Goal: Transaction & Acquisition: Purchase product/service

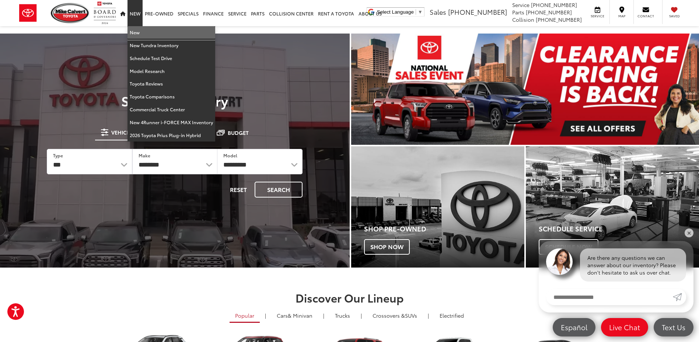
click at [136, 31] on link "New" at bounding box center [172, 32] width 88 height 13
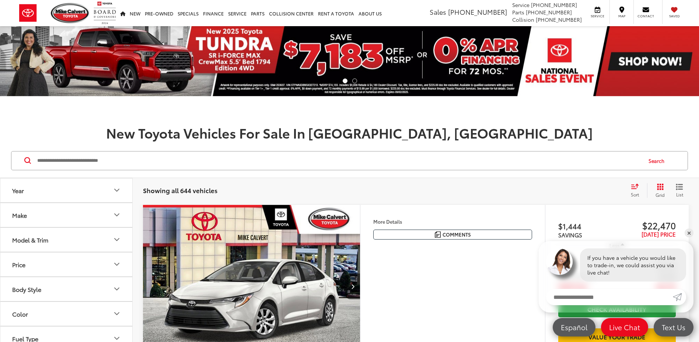
scroll to position [74, 0]
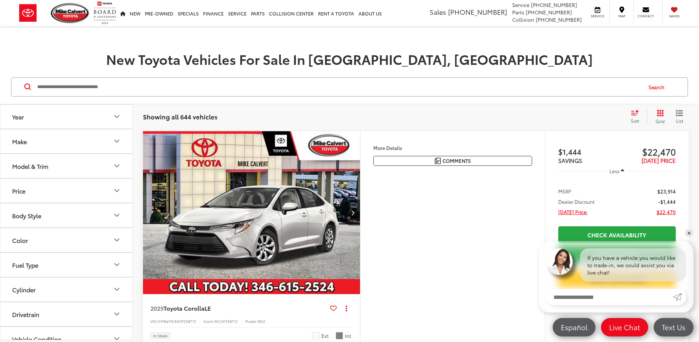
click at [120, 167] on icon "Model & Trim" at bounding box center [116, 165] width 9 height 9
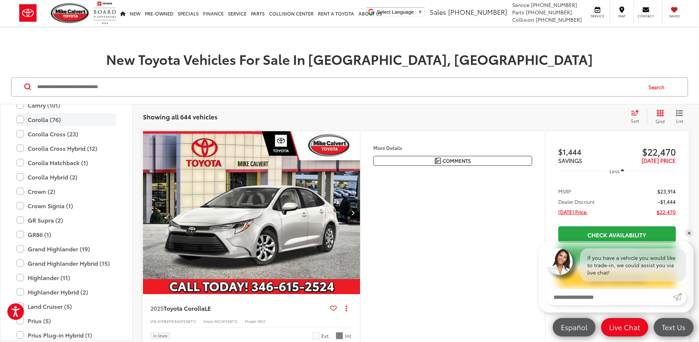
scroll to position [290, 0]
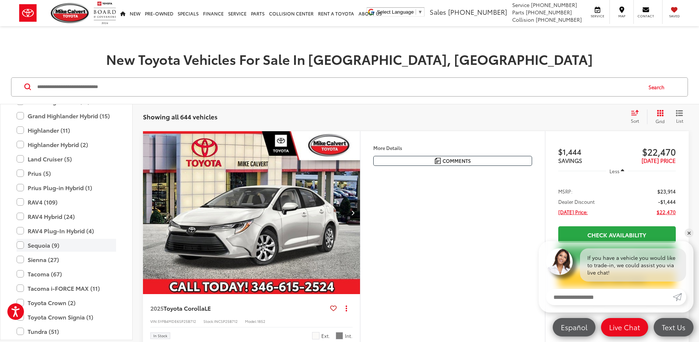
click at [54, 245] on label "Sequoia (9)" at bounding box center [67, 245] width 100 height 13
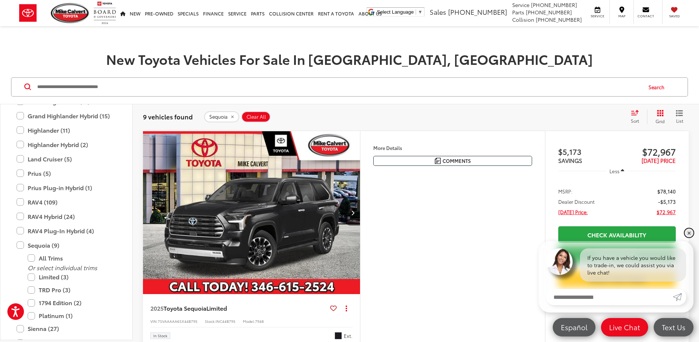
click at [688, 235] on link "✕" at bounding box center [689, 232] width 9 height 9
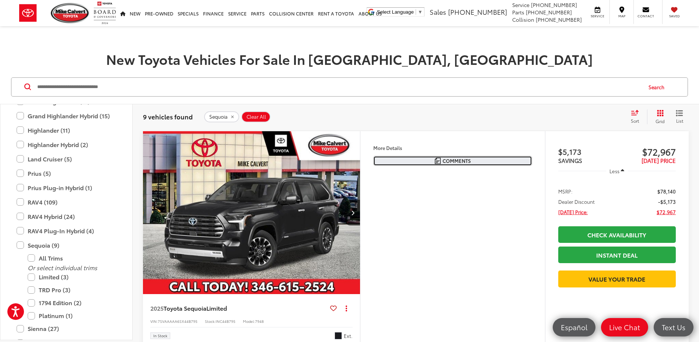
click at [457, 162] on span "Comments" at bounding box center [457, 160] width 28 height 7
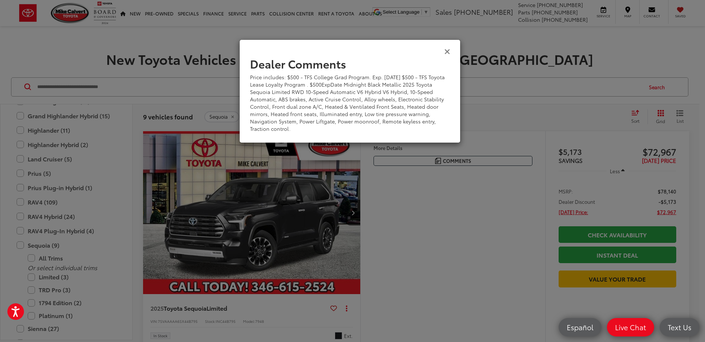
click at [448, 51] on icon "Close" at bounding box center [447, 51] width 6 height 8
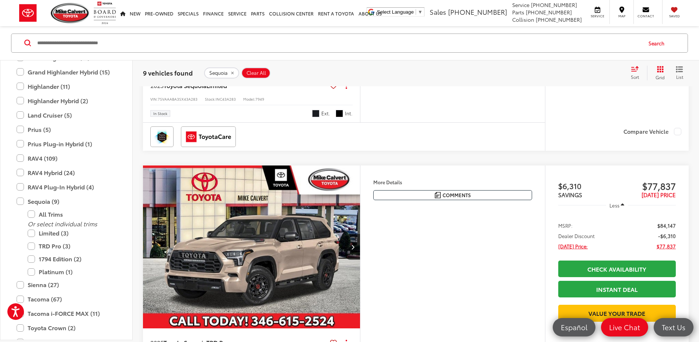
scroll to position [590, 0]
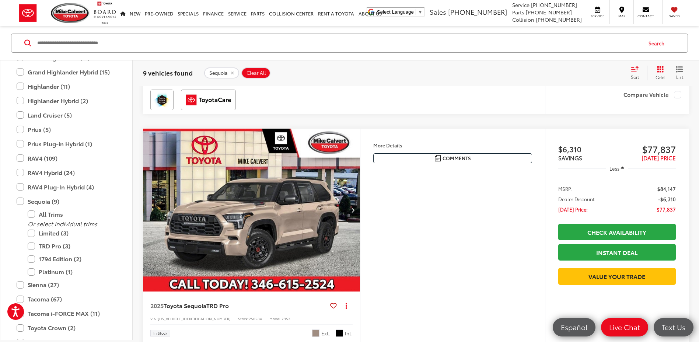
click at [356, 208] on button "Next image" at bounding box center [352, 210] width 15 height 26
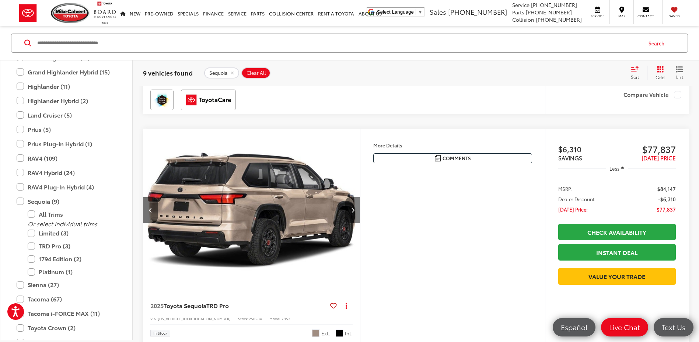
click at [356, 208] on button "Next image" at bounding box center [352, 210] width 15 height 26
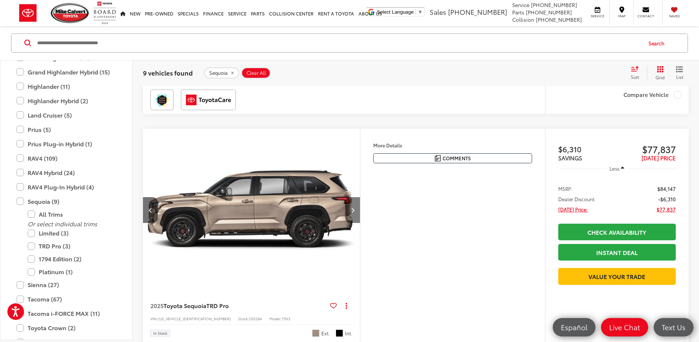
click at [356, 207] on button "Next image" at bounding box center [352, 210] width 15 height 26
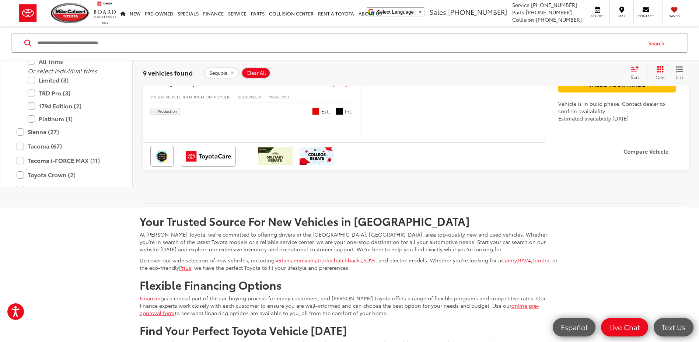
scroll to position [2543, 0]
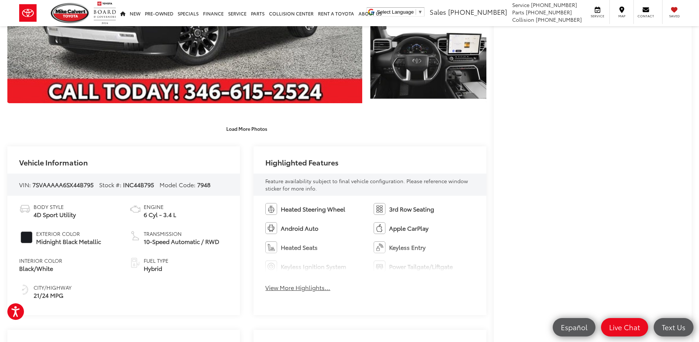
click at [320, 288] on button "View More Highlights..." at bounding box center [297, 287] width 65 height 8
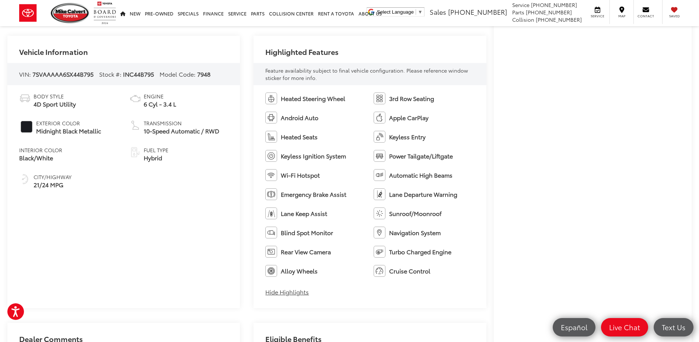
scroll to position [442, 0]
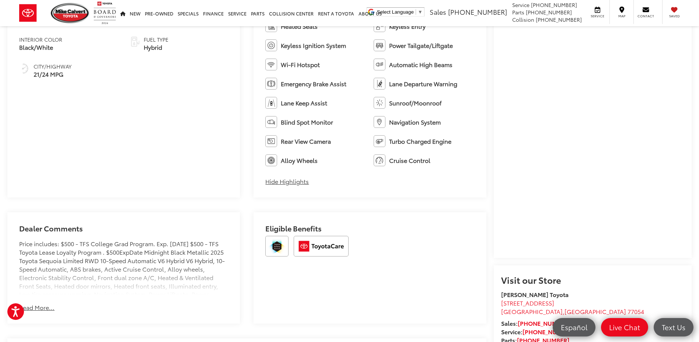
click at [40, 308] on button "Read More..." at bounding box center [36, 307] width 35 height 8
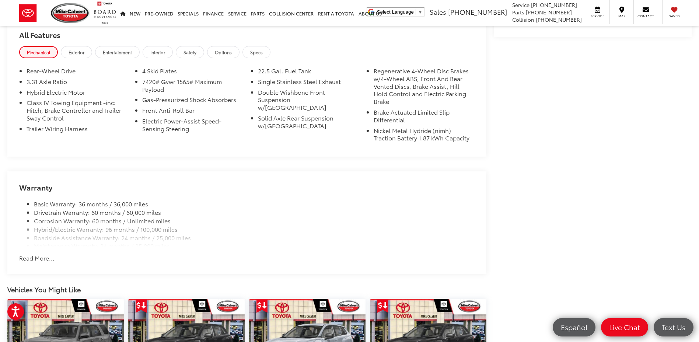
scroll to position [848, 0]
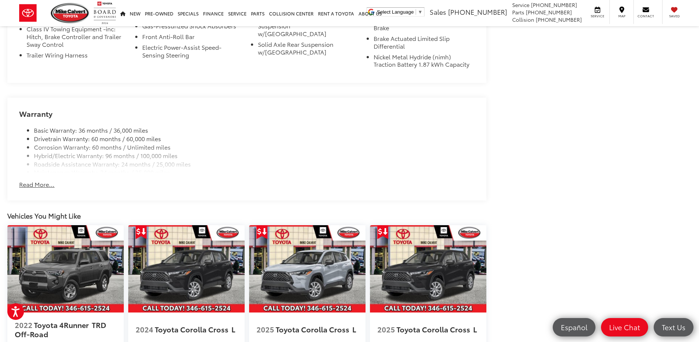
click at [40, 180] on button "Read More..." at bounding box center [36, 184] width 35 height 8
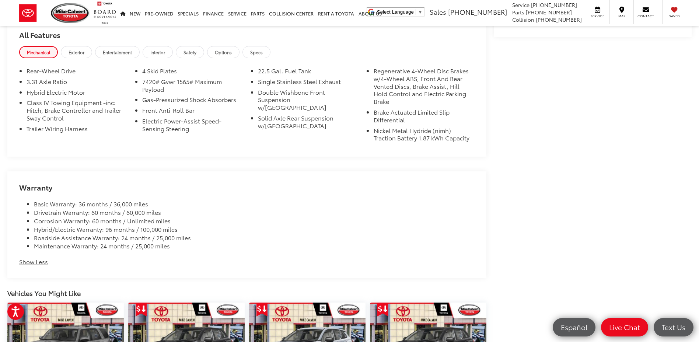
scroll to position [663, 0]
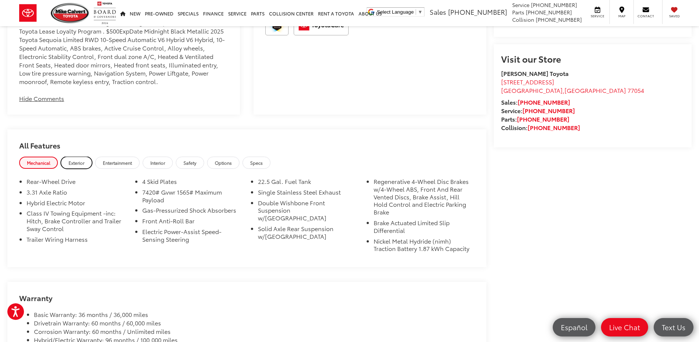
click at [81, 163] on span "Exterior" at bounding box center [77, 163] width 16 height 6
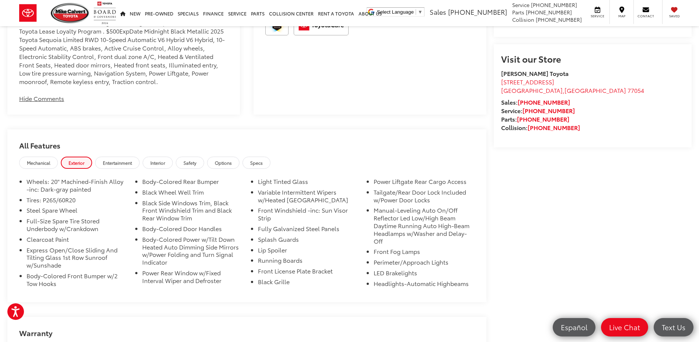
scroll to position [0, 0]
